Goal: Transaction & Acquisition: Purchase product/service

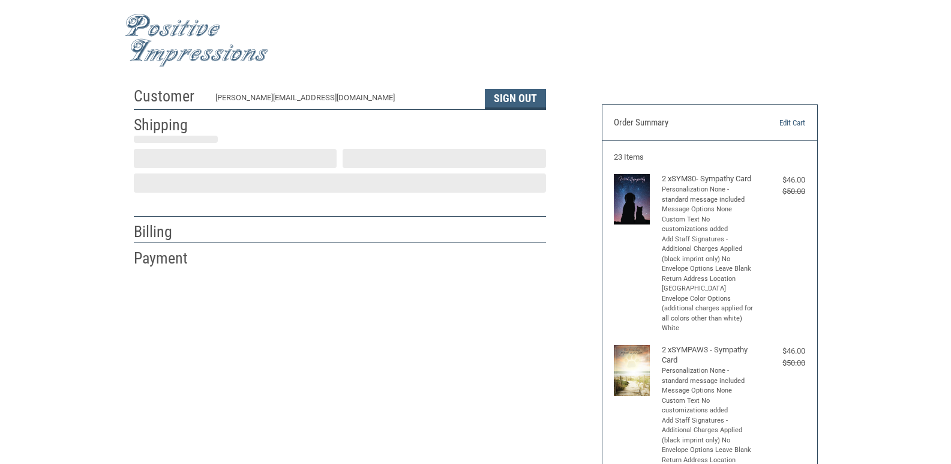
scroll to position [17, 0]
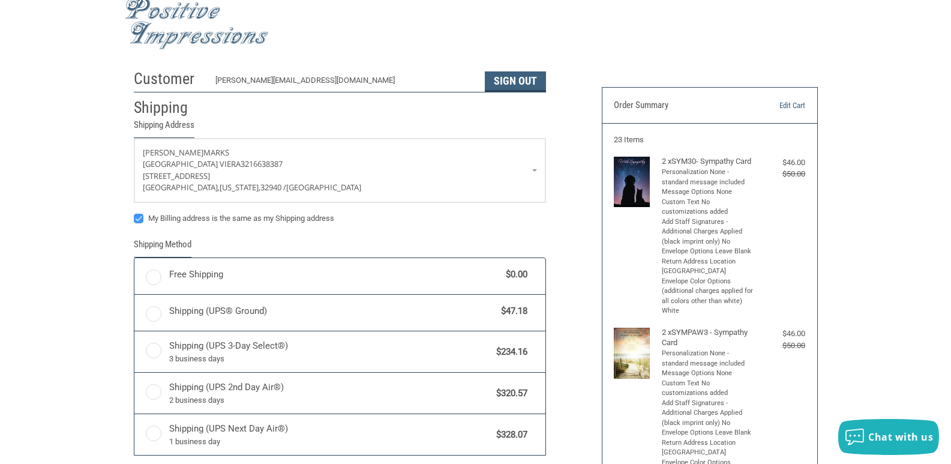
radio input "true"
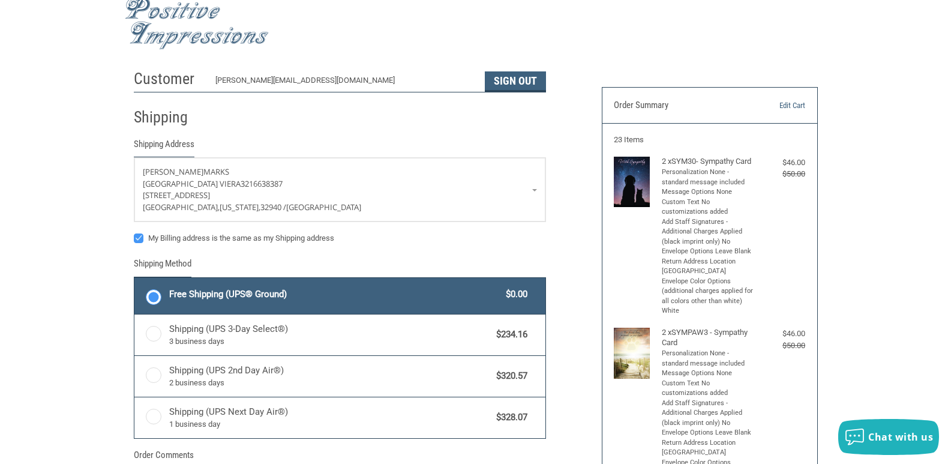
click at [140, 239] on label "My Billing address is the same as my Shipping address" at bounding box center [340, 238] width 412 height 10
click at [134, 233] on input "My Billing address is the same as my Shipping address" at bounding box center [134, 232] width 1 height 1
checkbox input "false"
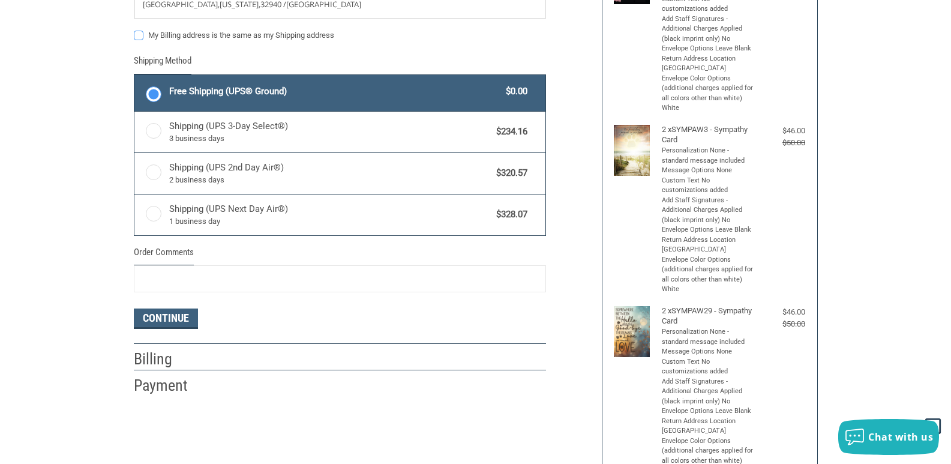
scroll to position [257, 0]
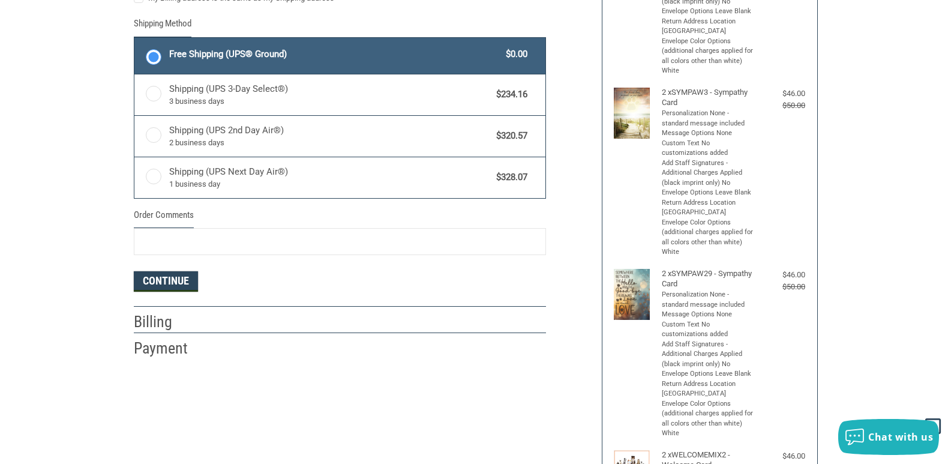
click at [176, 284] on button "Continue" at bounding box center [166, 281] width 64 height 20
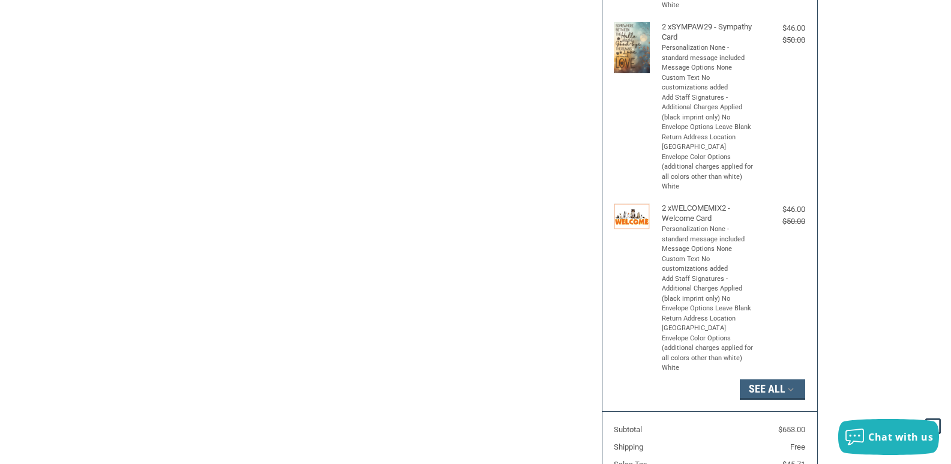
select select "US"
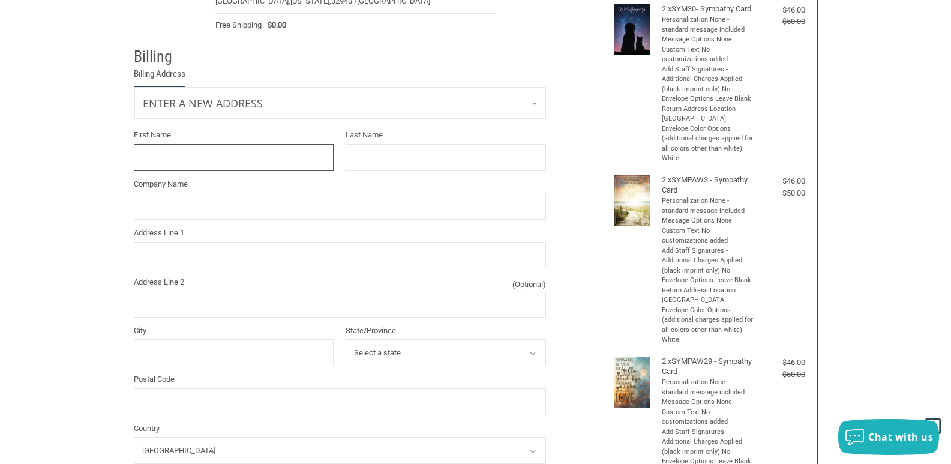
scroll to position [119, 0]
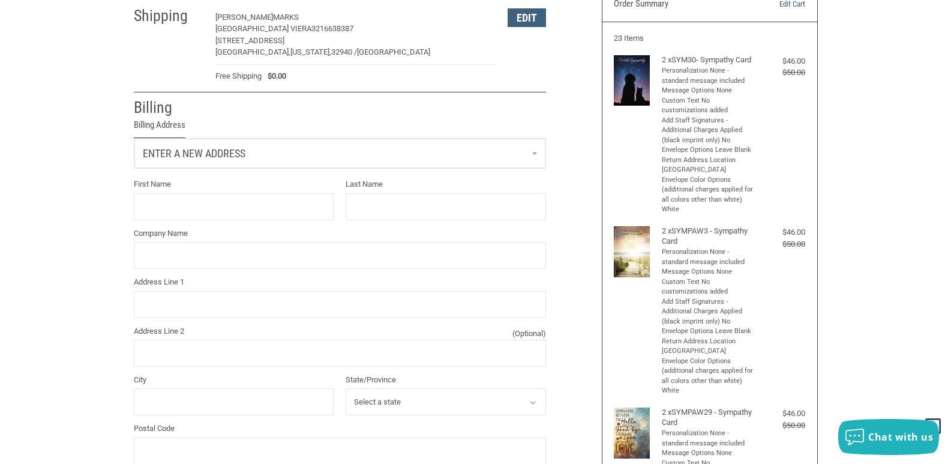
click at [251, 154] on link "Enter a new address" at bounding box center [339, 153] width 411 height 29
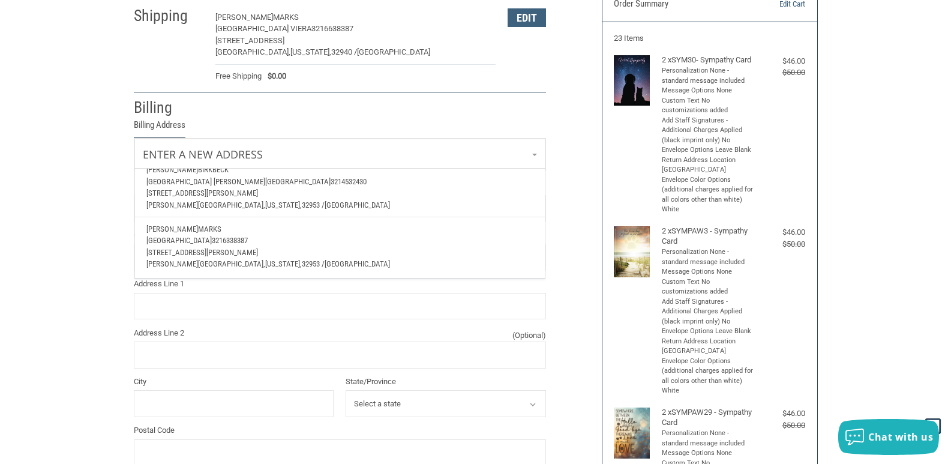
scroll to position [280, 0]
click at [248, 236] on span "3216338387" at bounding box center [230, 240] width 36 height 9
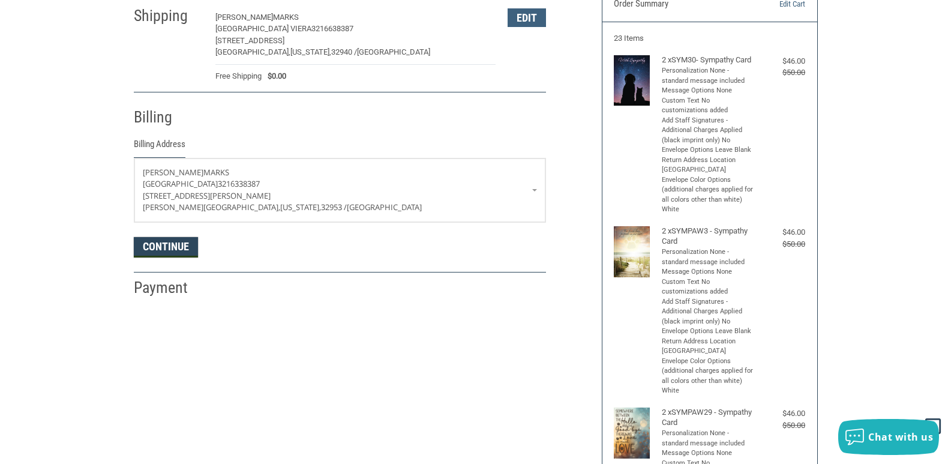
click at [182, 250] on button "Continue" at bounding box center [166, 247] width 64 height 20
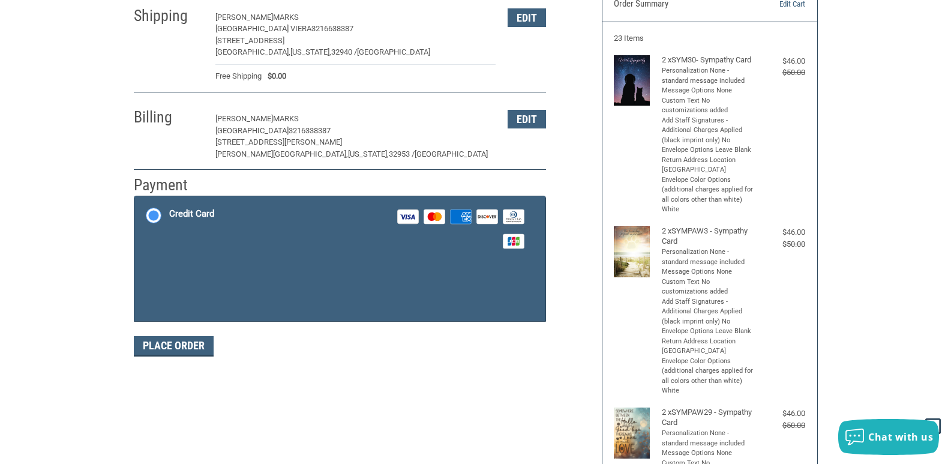
scroll to position [197, 0]
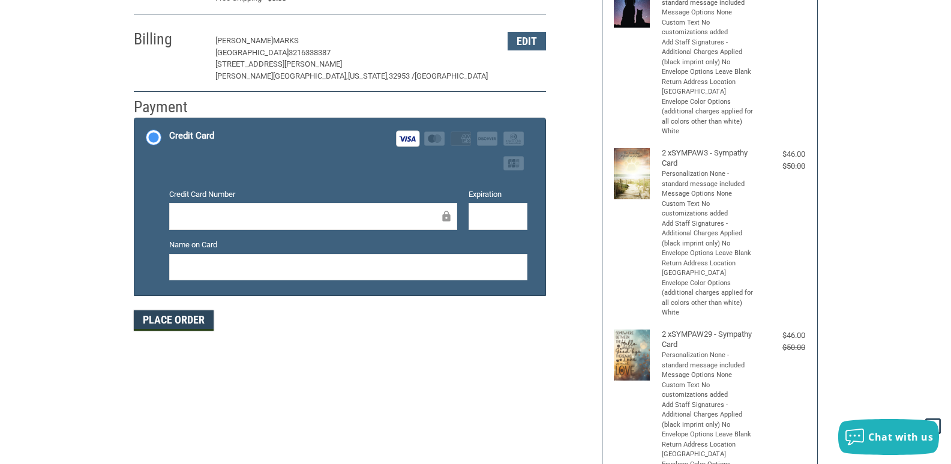
click at [176, 318] on button "Place Order" at bounding box center [174, 320] width 80 height 20
